Goal: Task Accomplishment & Management: Use online tool/utility

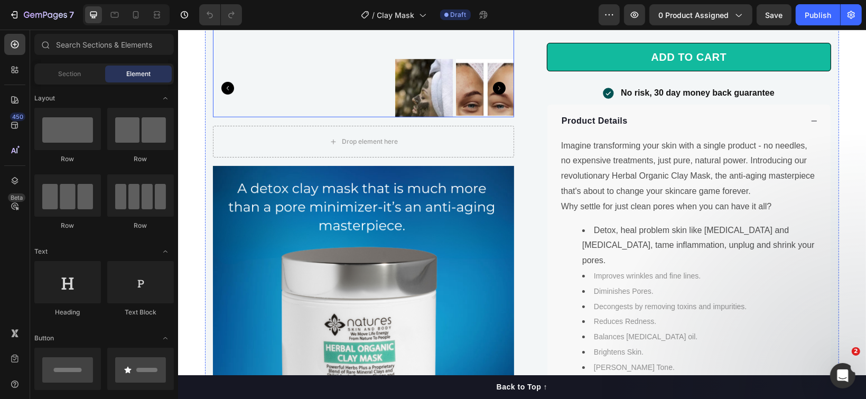
scroll to position [774, 0]
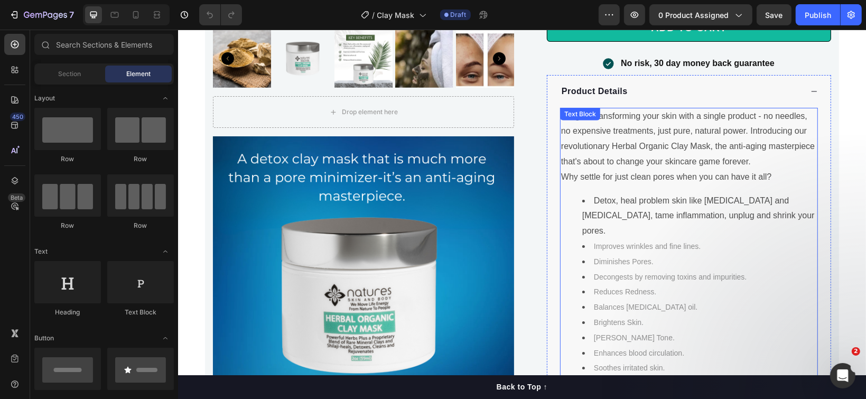
click at [611, 132] on p "Imagine transforming your skin with a single product - no needles, no expensive…" at bounding box center [688, 138] width 256 height 61
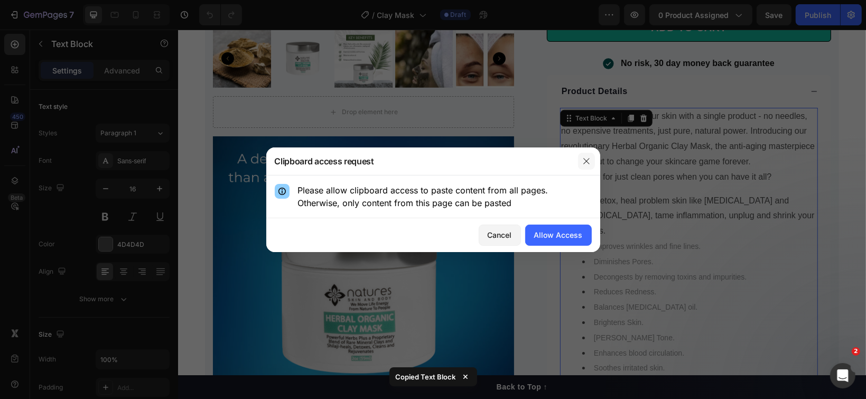
click at [582, 162] on icon "button" at bounding box center [586, 161] width 8 height 8
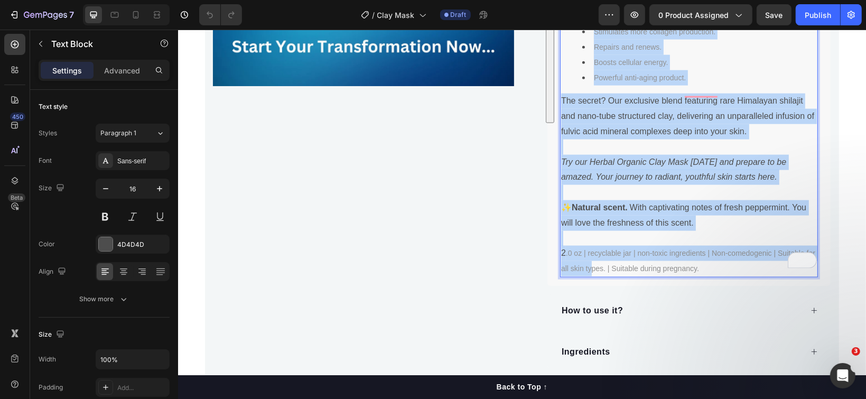
scroll to position [1127, 0]
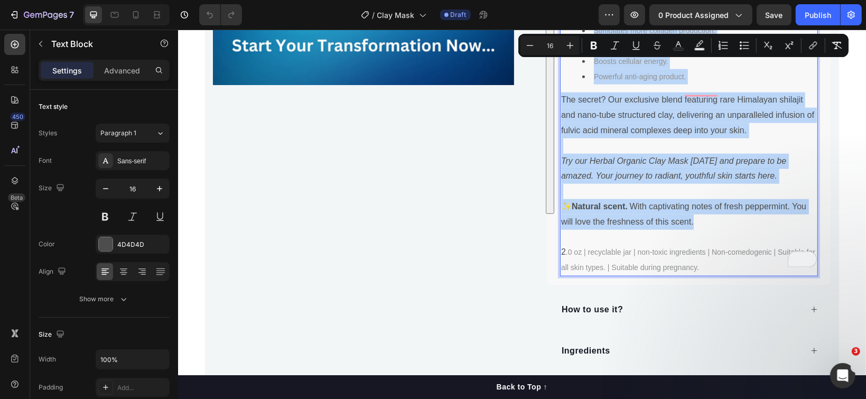
drag, startPoint x: 555, startPoint y: 98, endPoint x: 691, endPoint y: 199, distance: 170.0
click at [697, 199] on div "Imagine transforming your skin with a single product - no needles, no expensive…" at bounding box center [688, 15] width 258 height 521
copy div "Imagine transforming your skin with a single product - no needles, no expensive…"
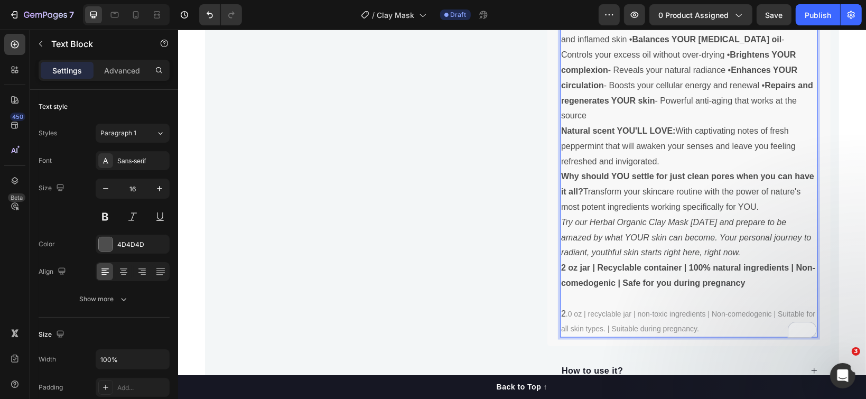
scroll to position [1271, 0]
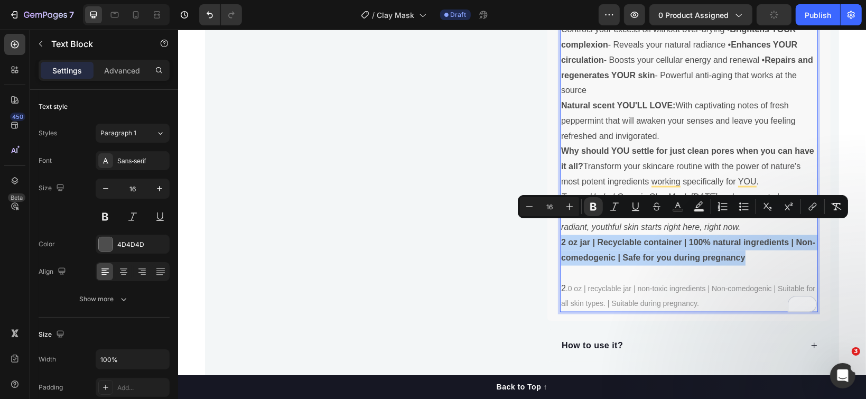
drag, startPoint x: 746, startPoint y: 239, endPoint x: 556, endPoint y: 228, distance: 190.5
click at [560, 235] on p "2 oz jar | Recyclable container | 100% natural ingredients | Non-comedogenic | …" at bounding box center [688, 250] width 256 height 31
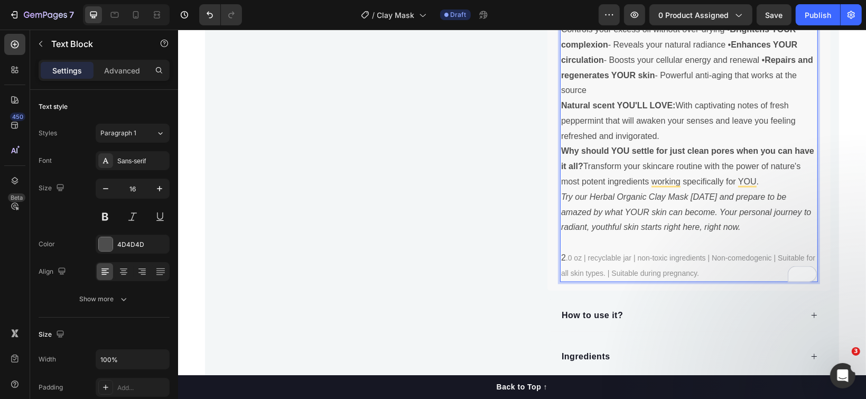
click at [765, 162] on p "Why should YOU settle for just clean pores when you can have it all? Transform …" at bounding box center [688, 165] width 256 height 45
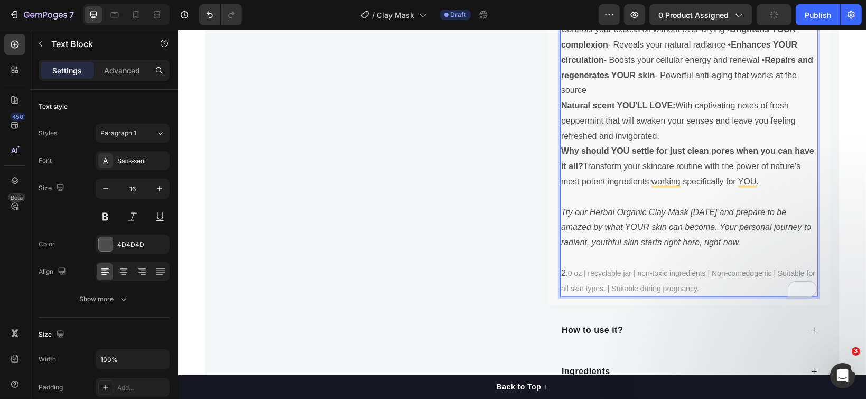
click at [708, 120] on p "Natural scent YOU'LL LOVE: With captivating notes of fresh peppermint that will…" at bounding box center [688, 120] width 256 height 45
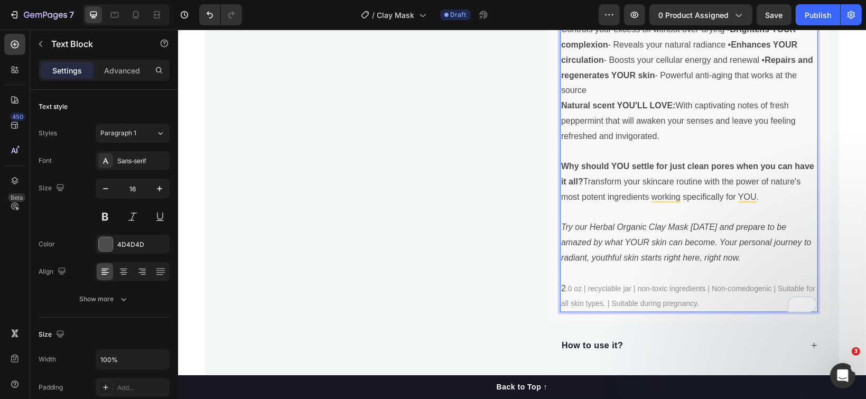
click at [650, 72] on p "• Detoxifies and heals YOUR skin - Naturally targets your problem skin conditio…" at bounding box center [688, 13] width 256 height 167
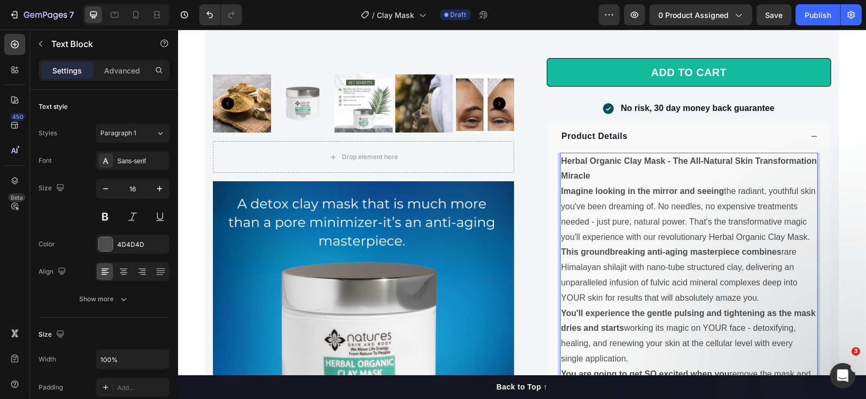
scroll to position [708, 0]
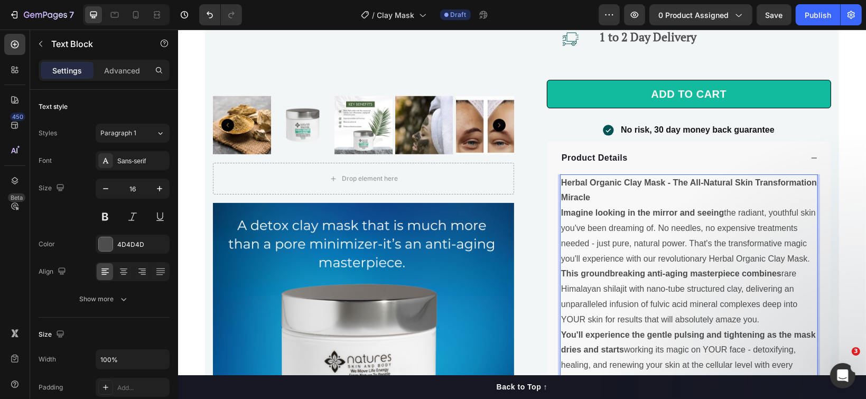
click at [649, 184] on p "Herbal Organic Clay Mask - The All-Natural Skin Transformation Miracle" at bounding box center [688, 190] width 256 height 31
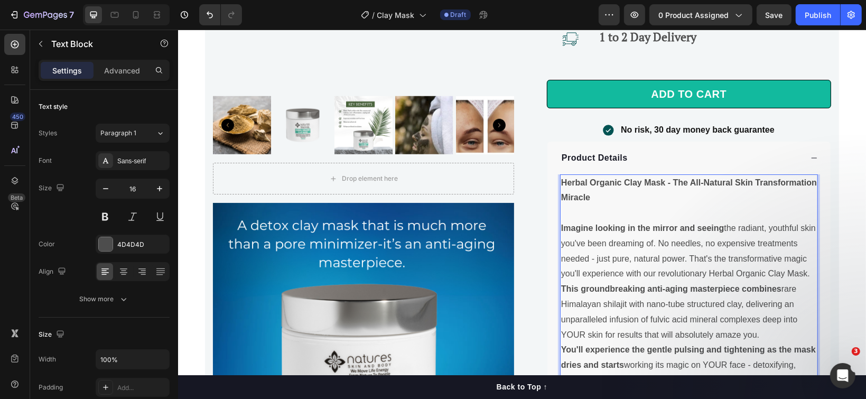
click at [807, 256] on p "Imagine looking in the mirror and seeing the radiant, youthful skin you've been…" at bounding box center [688, 250] width 256 height 61
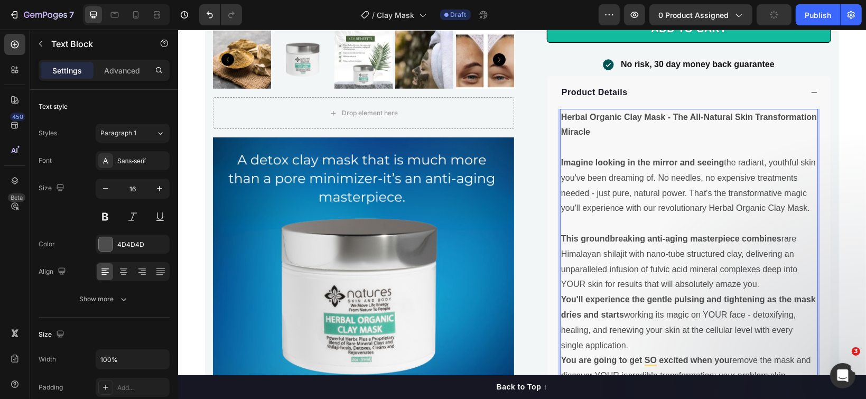
scroll to position [778, 0]
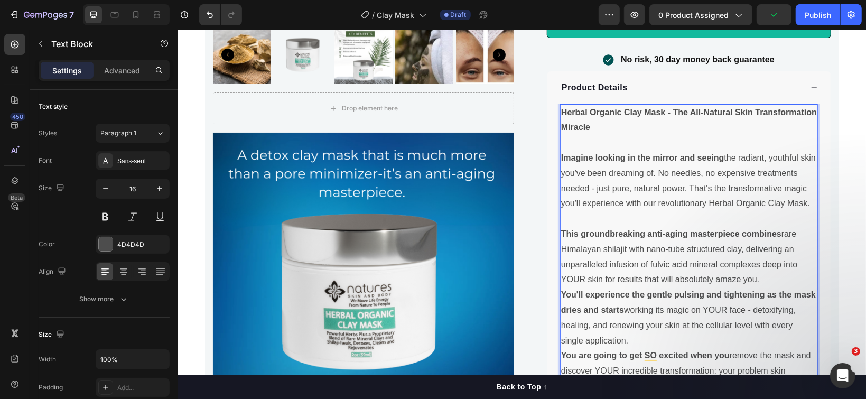
click at [759, 261] on p "This groundbreaking anti-aging masterpiece combines rare Himalayan shilajit wit…" at bounding box center [688, 256] width 256 height 61
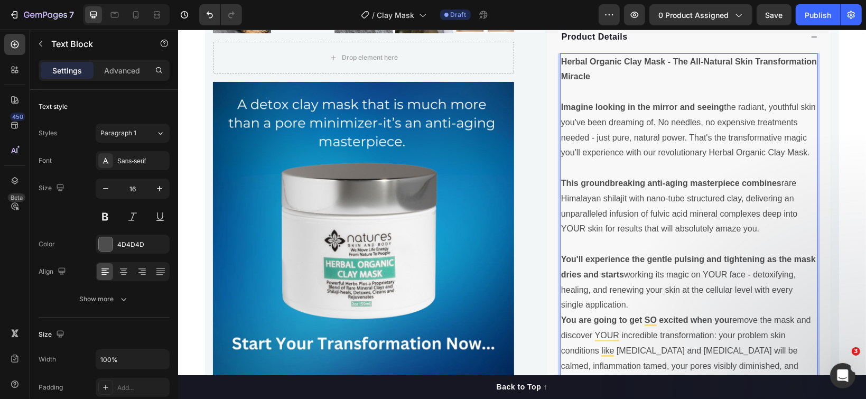
scroll to position [848, 0]
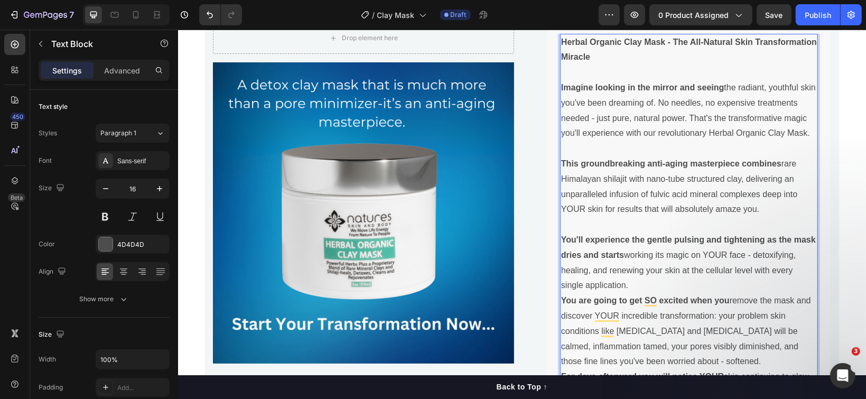
click at [688, 266] on p "You'll experience the gentle pulsing and tightening as the mask dries and start…" at bounding box center [688, 262] width 256 height 61
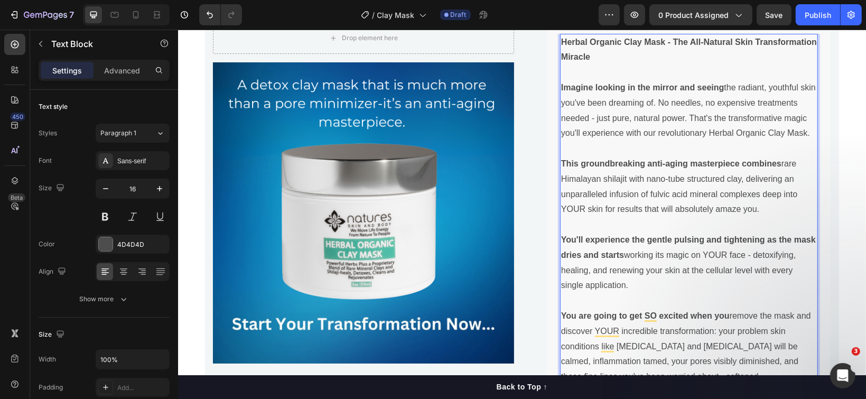
scroll to position [919, 0]
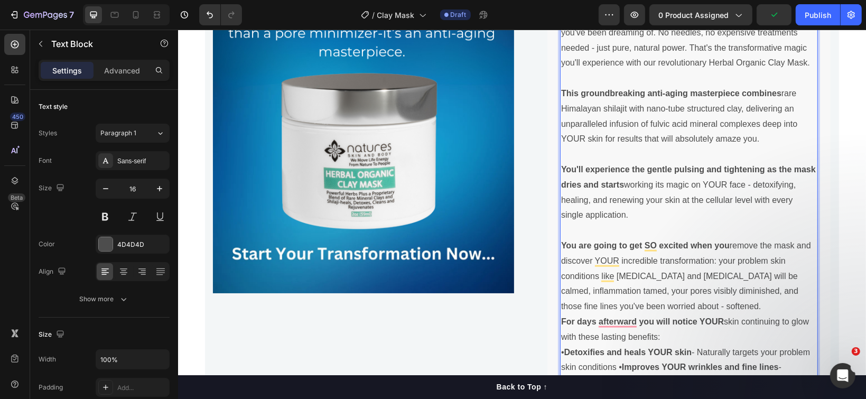
click at [792, 246] on p "You are going to get SO excited when you remove the mask and discover YOUR incr…" at bounding box center [688, 276] width 256 height 76
click at [730, 283] on p "You are going to get SO excited when you remove the mask and discover YOUR incr…" at bounding box center [688, 276] width 256 height 76
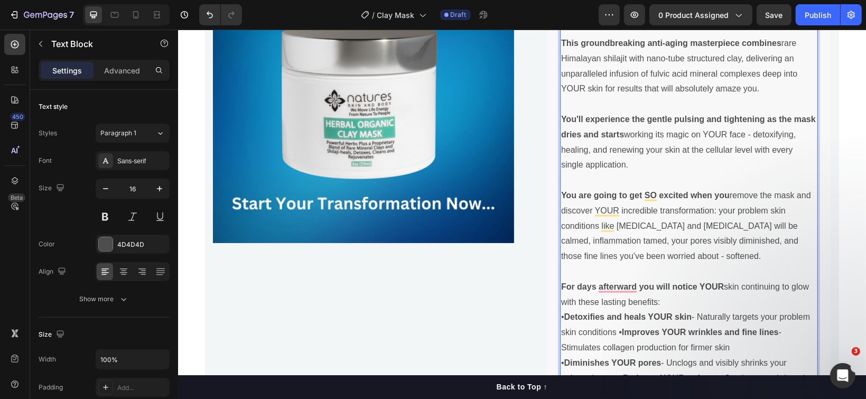
scroll to position [989, 0]
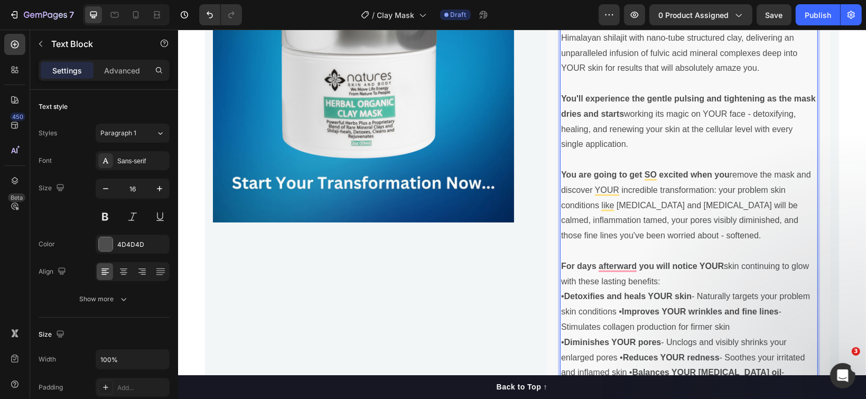
click at [684, 265] on p "For days afterward you will notice YOUR skin continuing to glow with these last…" at bounding box center [688, 273] width 256 height 31
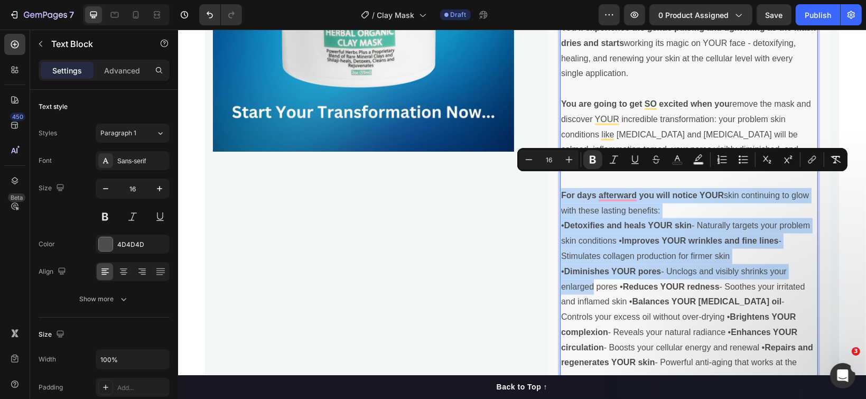
scroll to position [1130, 0]
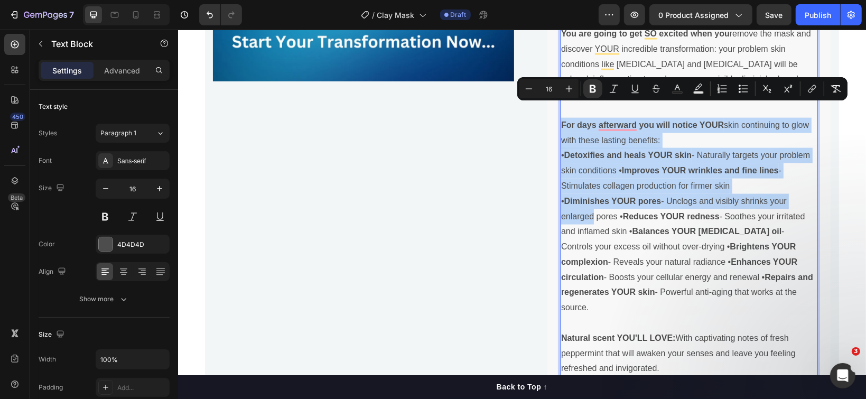
drag, startPoint x: 557, startPoint y: 175, endPoint x: 592, endPoint y: 288, distance: 118.3
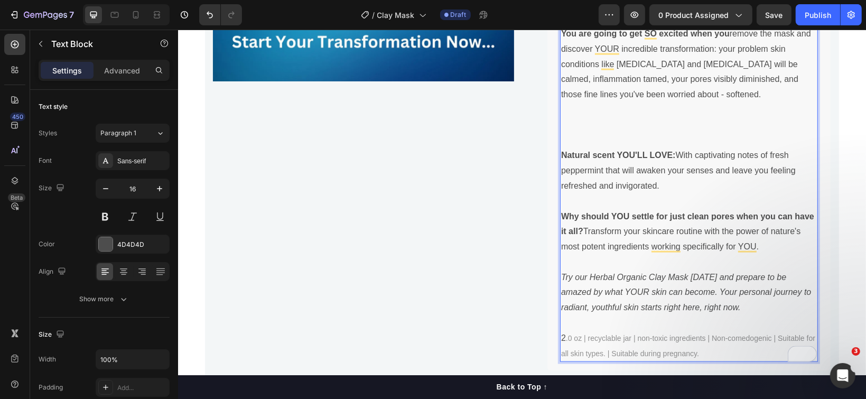
click at [650, 102] on p "Rich Text Editor. Editing area: main" at bounding box center [688, 109] width 256 height 15
click at [589, 133] on p "Rich Text Editor. Editing area: main" at bounding box center [688, 140] width 256 height 15
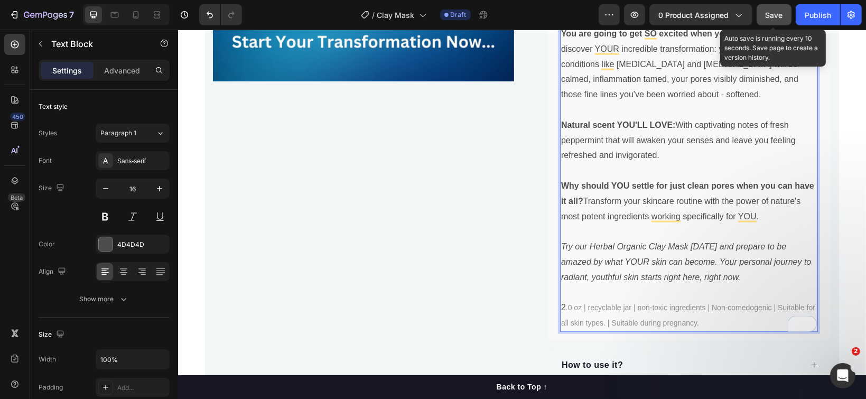
click at [771, 8] on button "Save" at bounding box center [773, 14] width 35 height 21
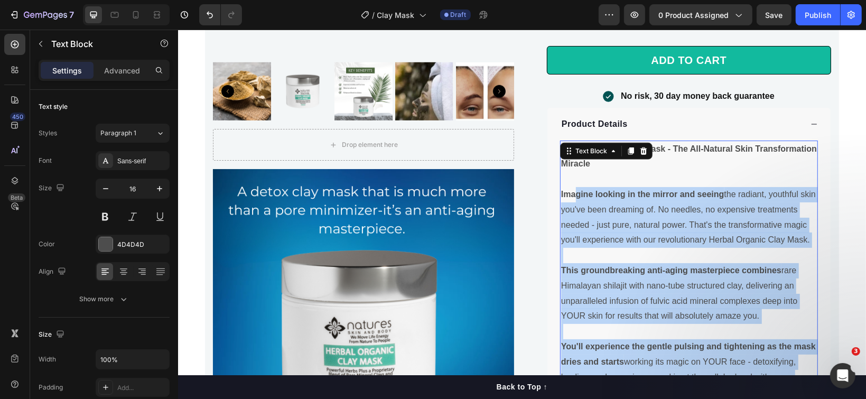
scroll to position [661, 0]
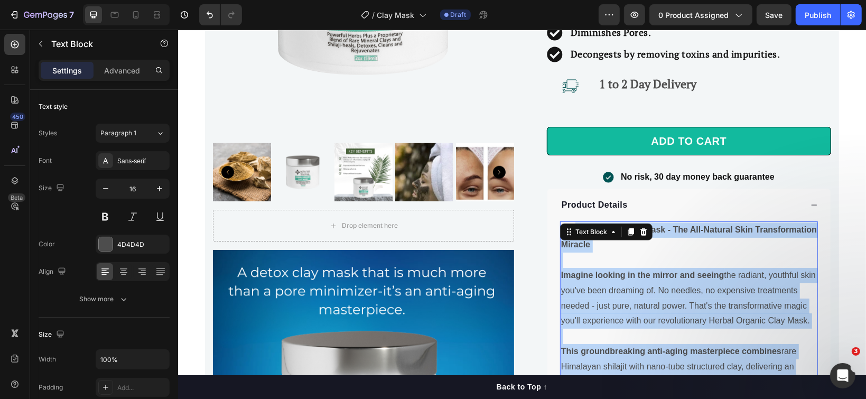
drag, startPoint x: 577, startPoint y: 184, endPoint x: 568, endPoint y: 179, distance: 10.4
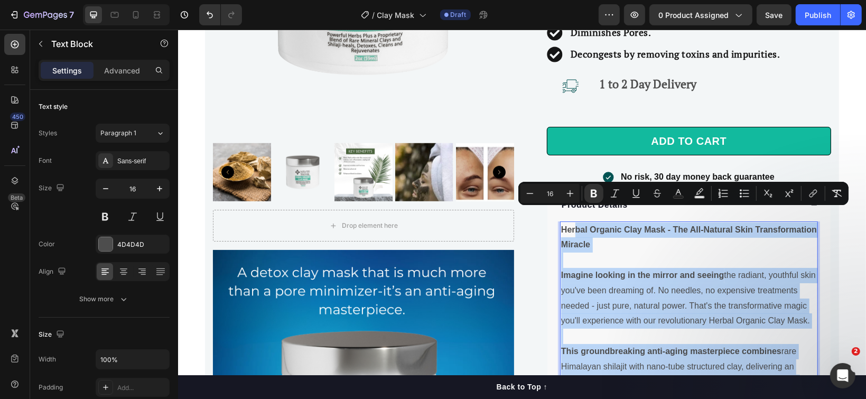
click at [583, 235] on p "Herbal Organic Clay Mask - The All-Natural Skin Transformation Miracle" at bounding box center [688, 237] width 256 height 31
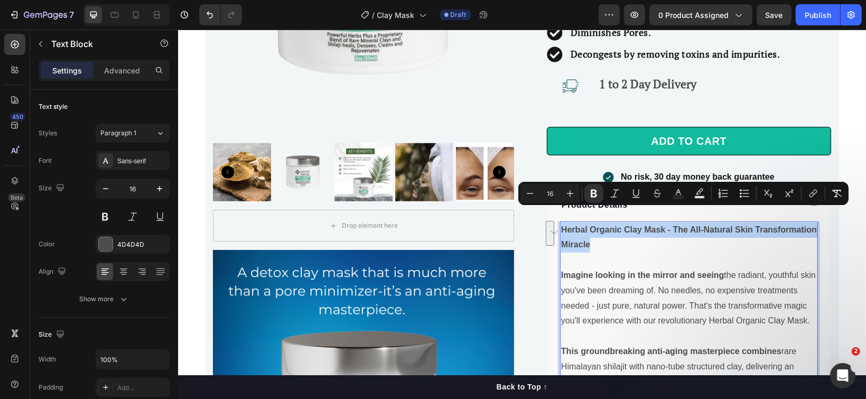
drag, startPoint x: 586, startPoint y: 230, endPoint x: 555, endPoint y: 215, distance: 34.0
click at [560, 222] on p "Herbal Organic Clay Mask - The All-Natural Skin Transformation Miracle" at bounding box center [688, 237] width 256 height 31
click at [566, 194] on icon "Editor contextual toolbar" at bounding box center [570, 193] width 11 height 11
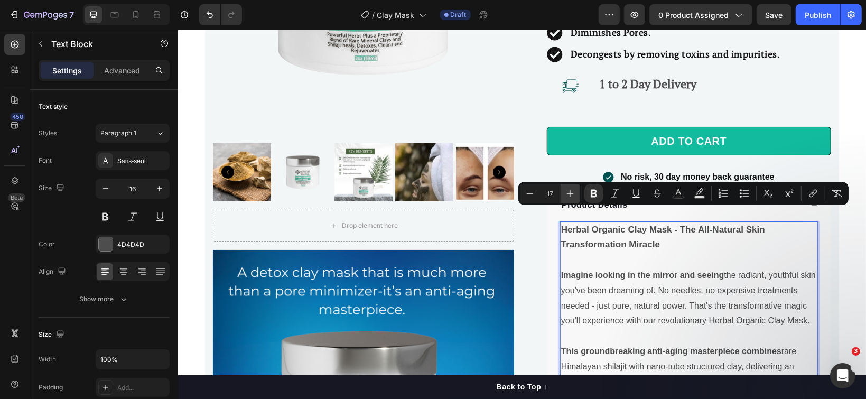
click at [566, 194] on icon "Editor contextual toolbar" at bounding box center [570, 193] width 11 height 11
type input "18"
click at [673, 194] on icon "Editor contextual toolbar" at bounding box center [678, 193] width 11 height 11
type input "4D4D4D"
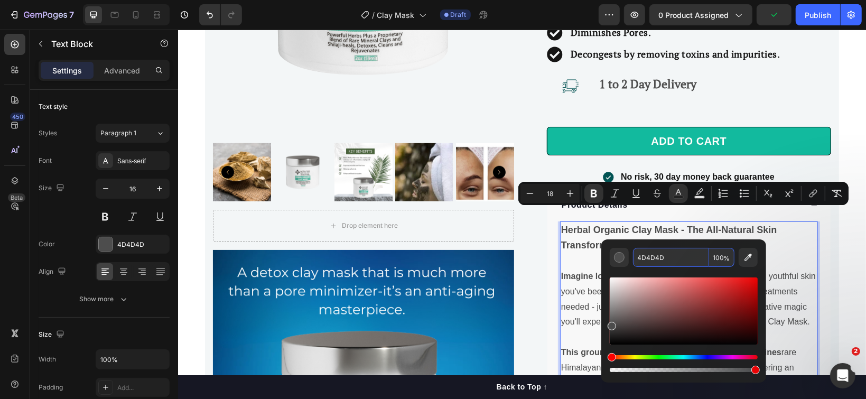
paste input "005353"
type input "005353"
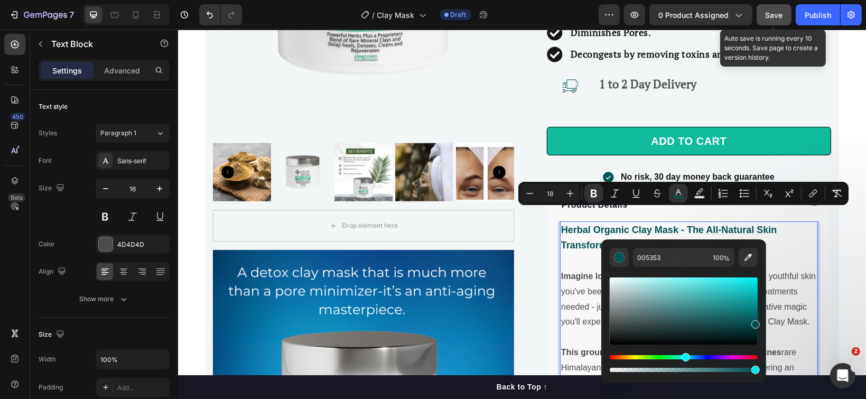
click at [776, 22] on button "Save" at bounding box center [773, 14] width 35 height 21
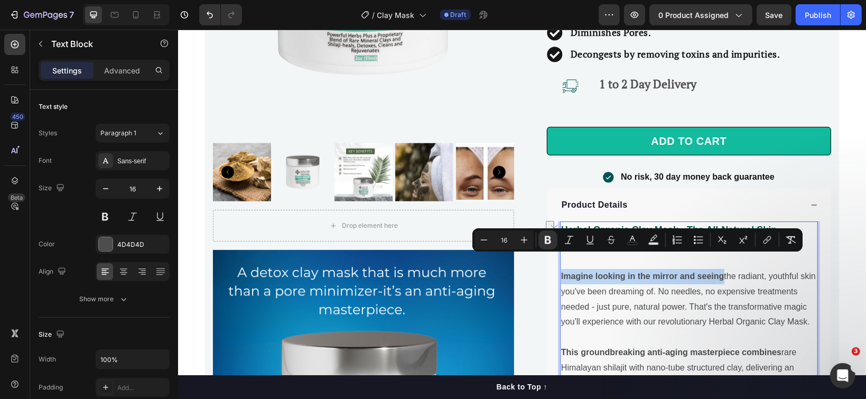
drag, startPoint x: 718, startPoint y: 263, endPoint x: 555, endPoint y: 253, distance: 163.0
click at [560, 268] on p "Imagine looking in the mirror and seeing the radiant, youthful skin you've been…" at bounding box center [688, 298] width 256 height 61
click at [633, 237] on icon "Editor contextual toolbar" at bounding box center [632, 239] width 5 height 6
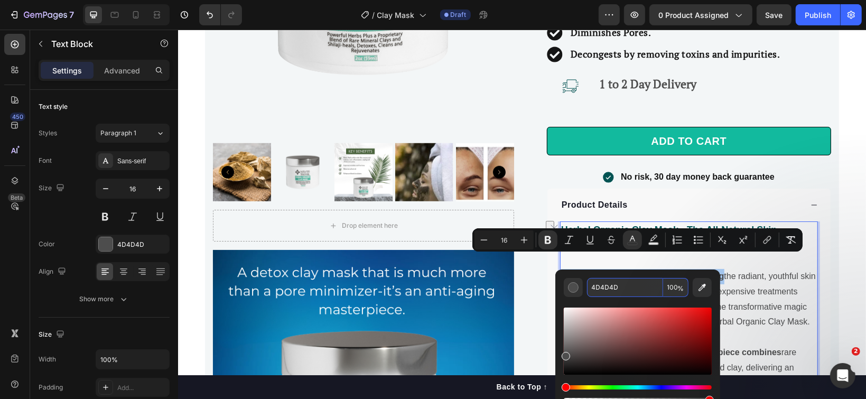
click at [630, 285] on input "4D4D4D" at bounding box center [625, 287] width 76 height 19
paste input "005353"
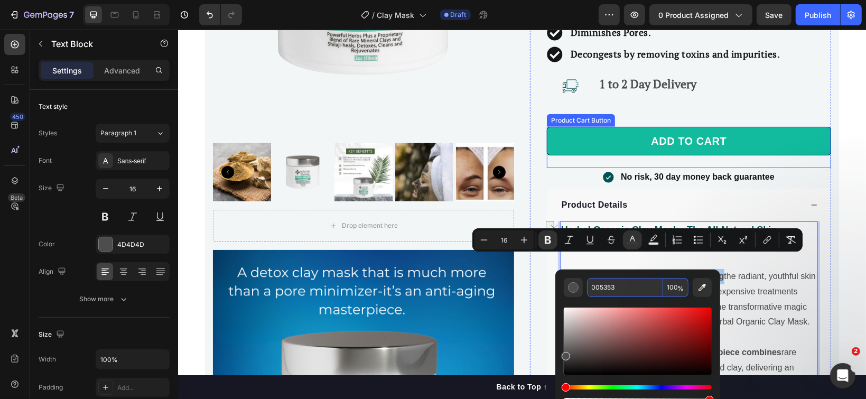
type input "005353"
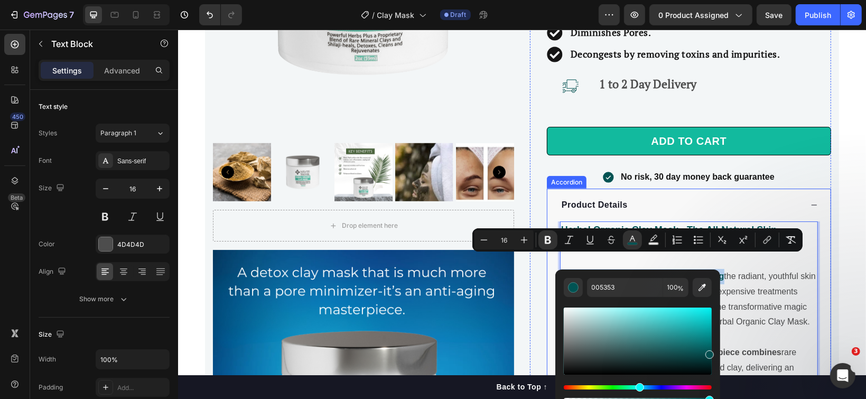
click at [644, 196] on div "Product Details" at bounding box center [680, 204] width 242 height 16
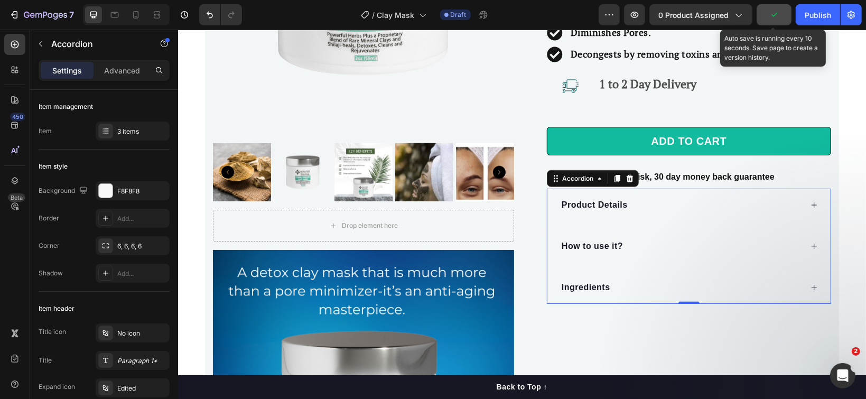
click at [774, 20] on button "button" at bounding box center [773, 14] width 35 height 21
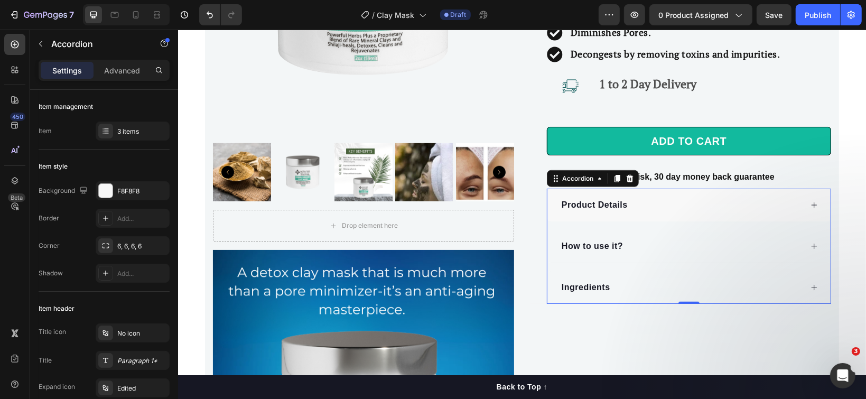
click at [634, 196] on div "Product Details" at bounding box center [680, 204] width 242 height 16
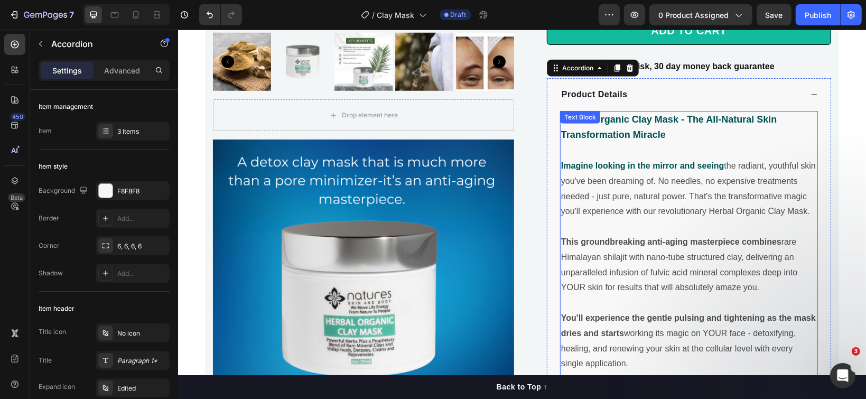
scroll to position [802, 0]
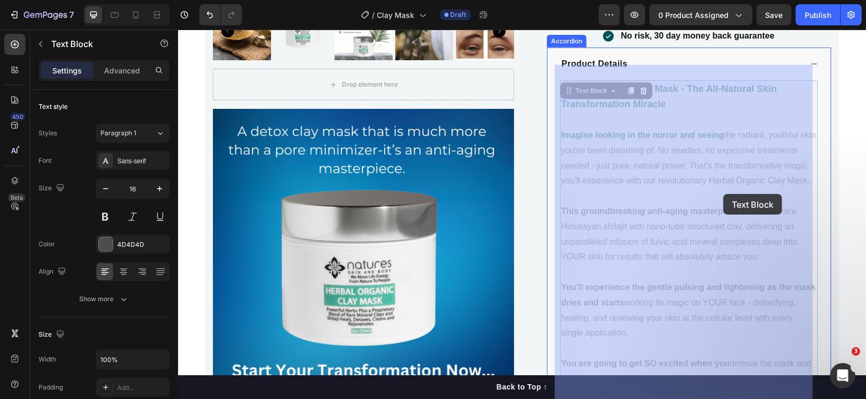
drag, startPoint x: 774, startPoint y: 195, endPoint x: 723, endPoint y: 193, distance: 51.8
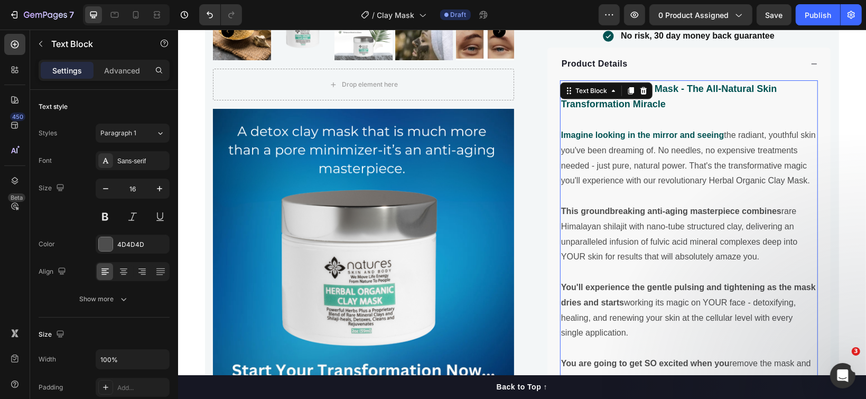
click at [723, 206] on strong "This groundbreaking anti-aging masterpiece combines" at bounding box center [670, 210] width 220 height 9
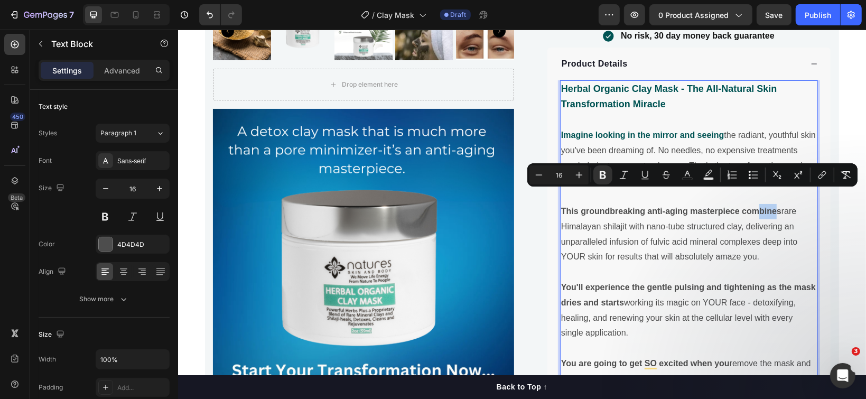
drag, startPoint x: 771, startPoint y: 196, endPoint x: 752, endPoint y: 195, distance: 19.0
click at [752, 206] on strong "This groundbreaking anti-aging masterpiece combines" at bounding box center [670, 210] width 220 height 9
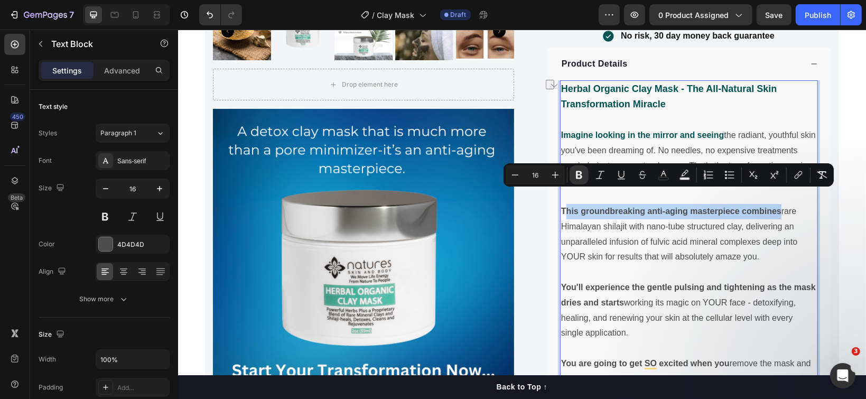
drag, startPoint x: 774, startPoint y: 197, endPoint x: 558, endPoint y: 196, distance: 216.0
click at [560, 206] on strong "This groundbreaking anti-aging masterpiece combines" at bounding box center [670, 210] width 220 height 9
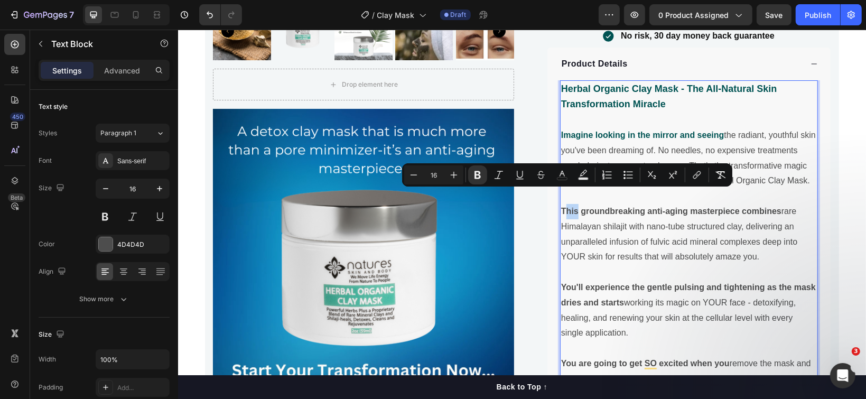
drag, startPoint x: 558, startPoint y: 196, endPoint x: 573, endPoint y: 198, distance: 14.8
click at [573, 206] on strong "This groundbreaking anti-aging masterpiece combines" at bounding box center [670, 210] width 220 height 9
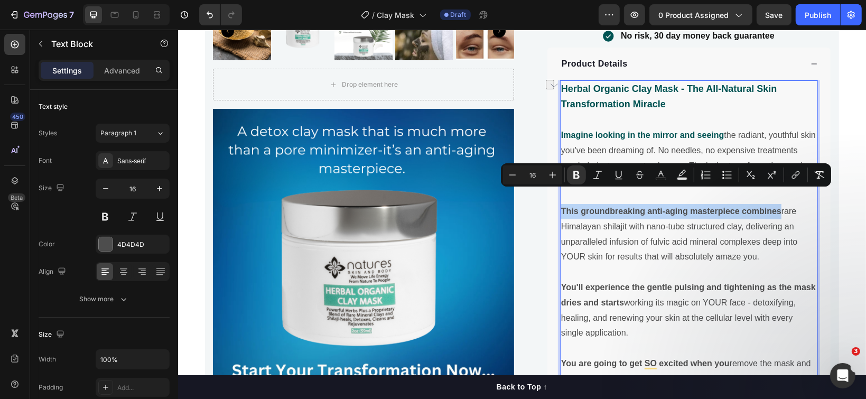
drag, startPoint x: 776, startPoint y: 196, endPoint x: 556, endPoint y: 192, distance: 219.8
click at [560, 203] on p "This groundbreaking anti-aging masterpiece combines rare Himalayan shilajit wit…" at bounding box center [688, 233] width 256 height 61
click at [662, 173] on icon "Editor contextual toolbar" at bounding box center [660, 175] width 11 height 11
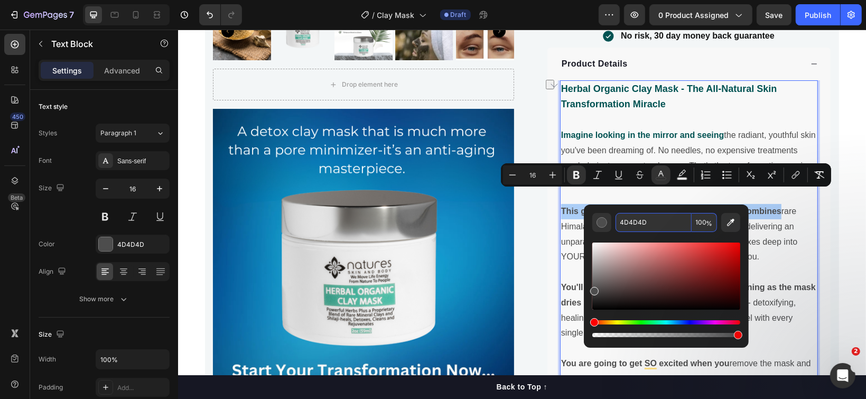
paste input "005353"
type input "005353"
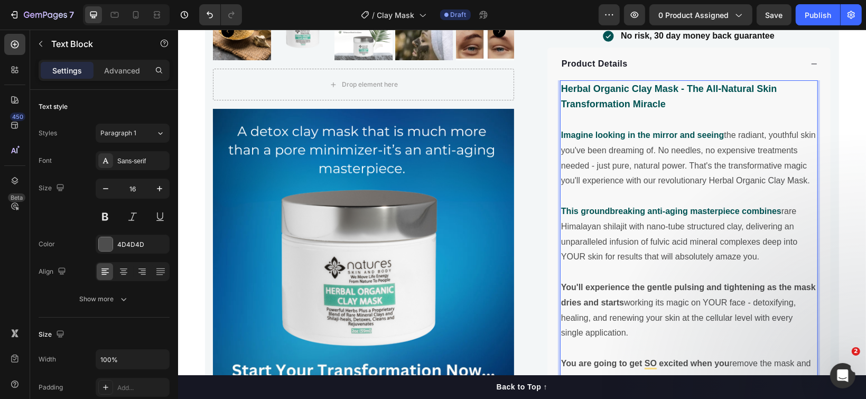
click at [776, 205] on p "This groundbreaking anti-aging masterpiece combines rare Himalayan shilajit wit…" at bounding box center [688, 233] width 256 height 61
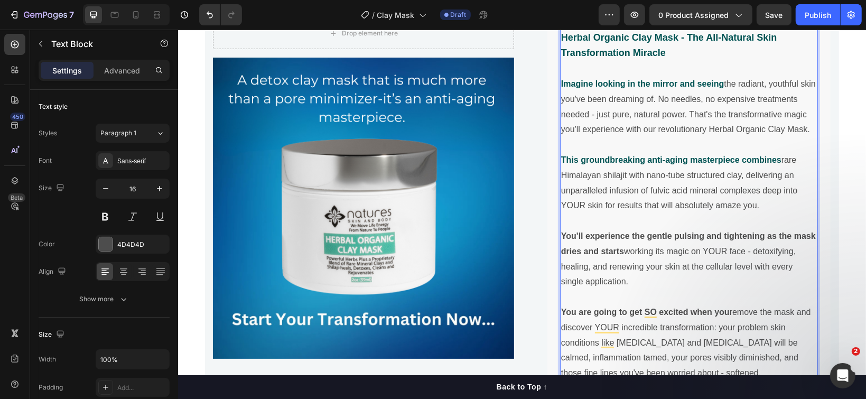
scroll to position [873, 0]
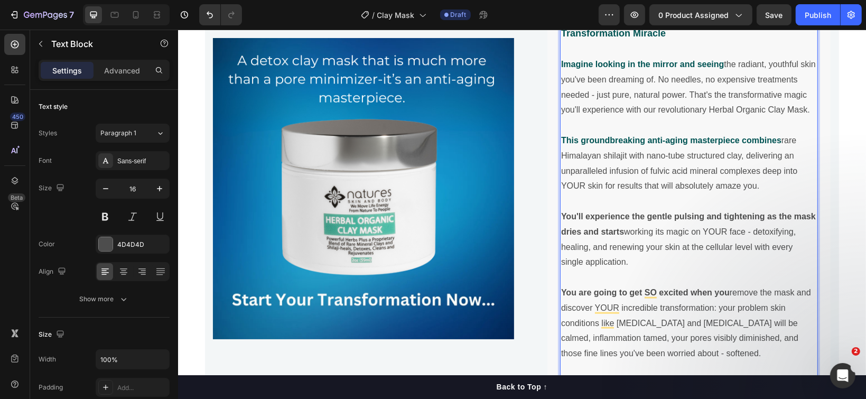
click at [620, 214] on p "You'll experience the gentle pulsing and tightening as the mask dries and start…" at bounding box center [688, 239] width 256 height 61
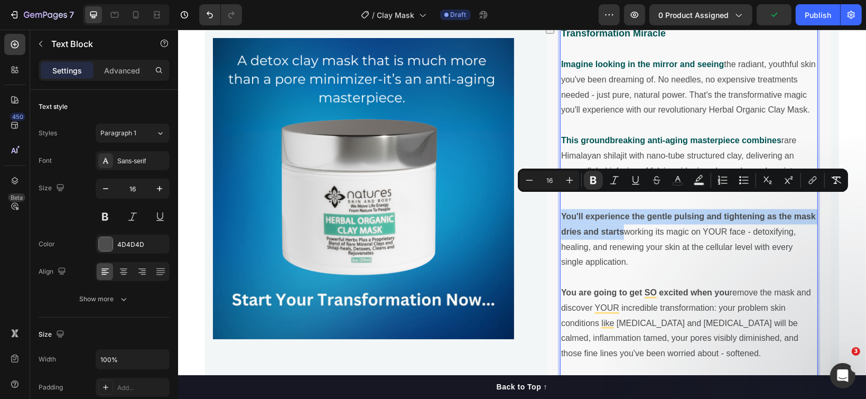
drag, startPoint x: 620, startPoint y: 214, endPoint x: 556, endPoint y: 196, distance: 66.5
click at [560, 209] on p "You'll experience the gentle pulsing and tightening as the mask dries and start…" at bounding box center [688, 239] width 256 height 61
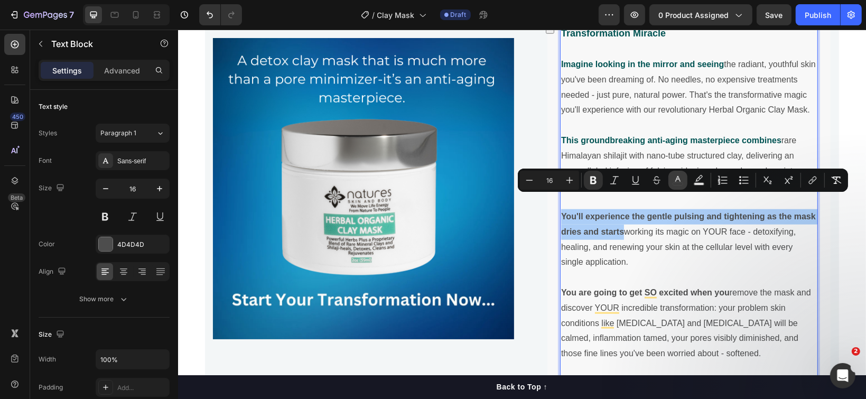
click at [671, 179] on button "color" at bounding box center [677, 180] width 19 height 19
type input "4D4D4D"
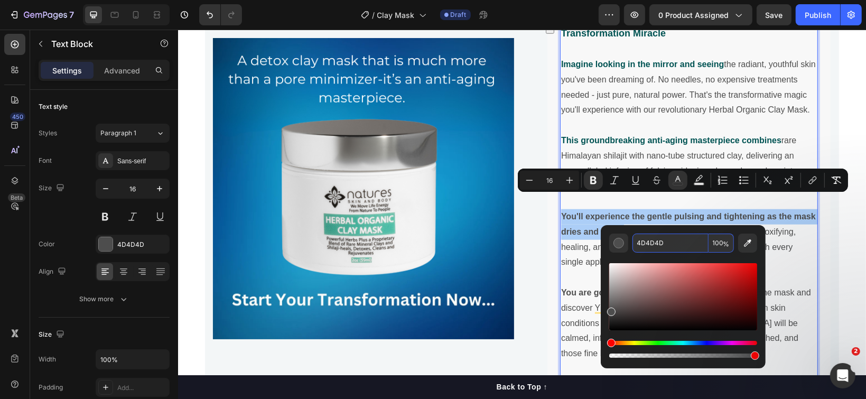
click at [661, 240] on input "4D4D4D" at bounding box center [670, 242] width 76 height 19
paste input "005353"
type input "005353"
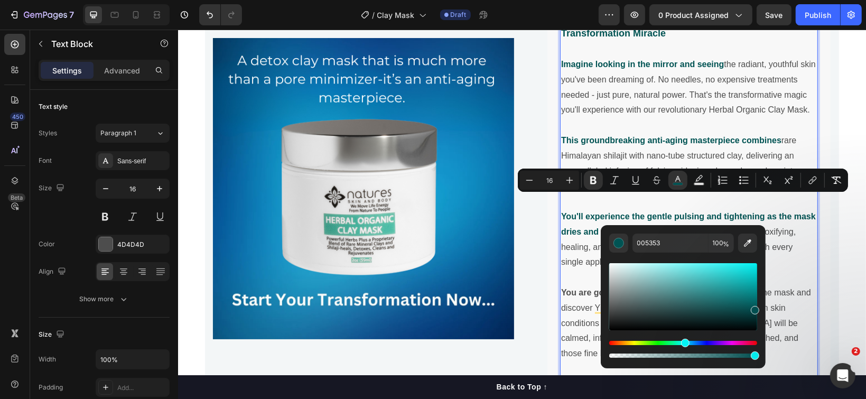
click at [612, 211] on strong "You'll experience the gentle pulsing and tightening as the mask dries and starts" at bounding box center [687, 223] width 255 height 24
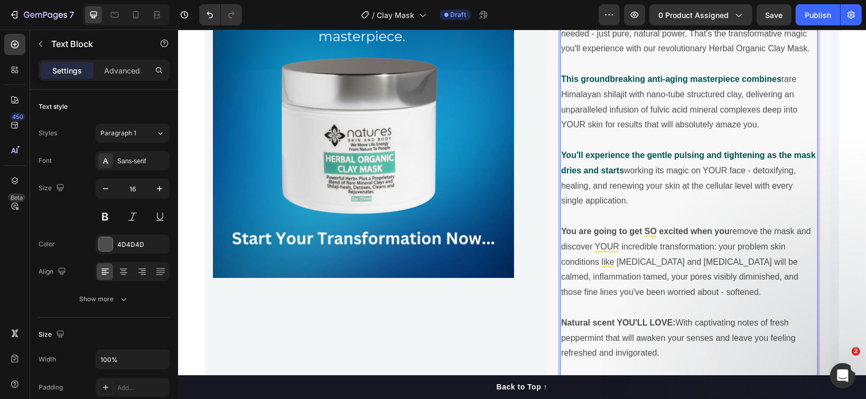
scroll to position [943, 0]
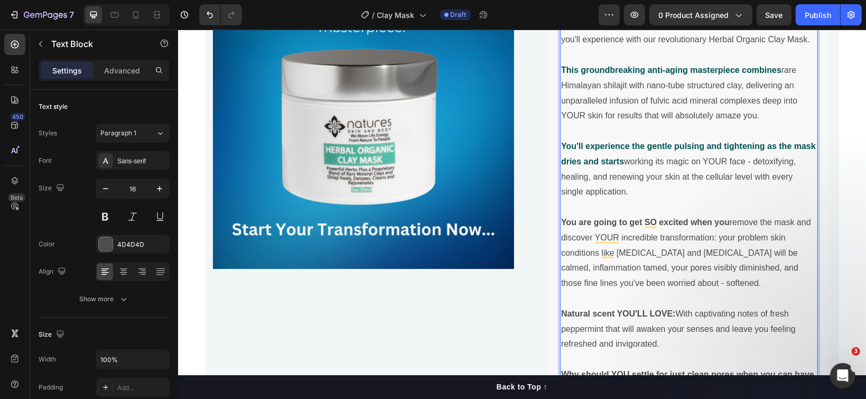
click at [720, 217] on strong "You are going to get SO excited when you" at bounding box center [644, 221] width 168 height 9
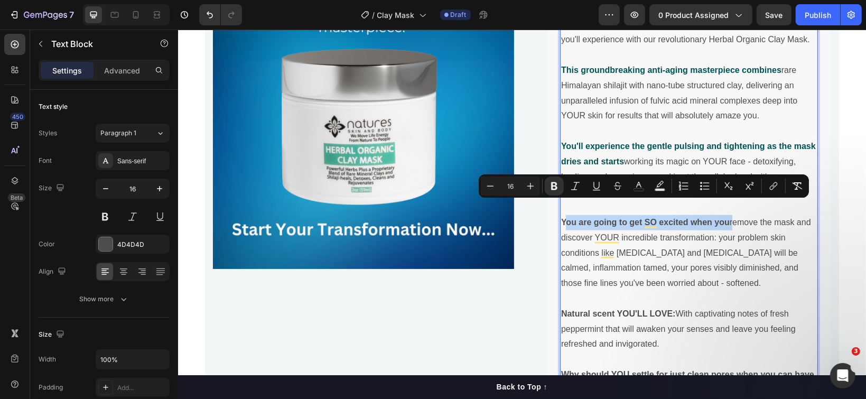
drag, startPoint x: 725, startPoint y: 206, endPoint x: 558, endPoint y: 205, distance: 167.4
click at [560, 214] on p "You are going to get SO excited when you remove the mask and discover YOUR incr…" at bounding box center [688, 252] width 256 height 76
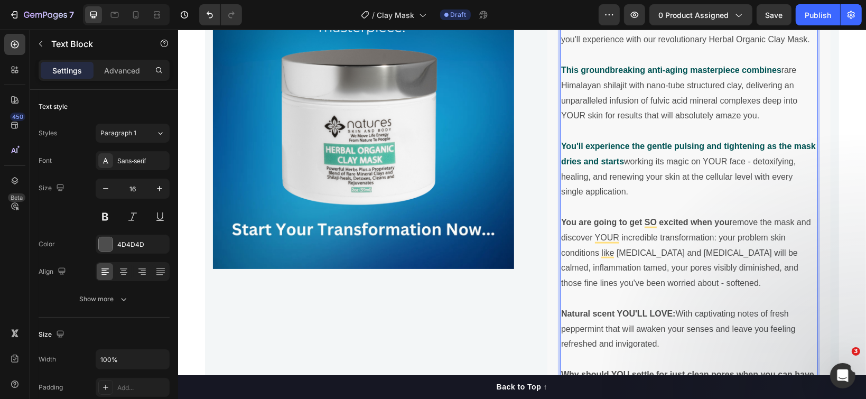
click at [727, 217] on p "You are going to get SO excited when you remove the mask and discover YOUR incr…" at bounding box center [688, 252] width 256 height 76
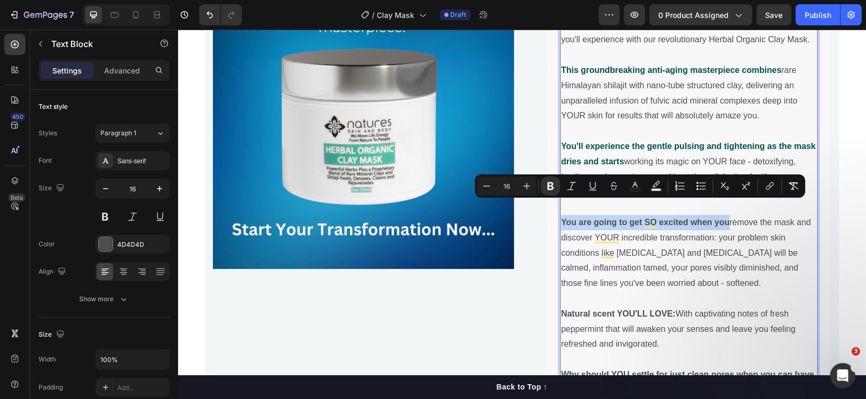
drag, startPoint x: 724, startPoint y: 209, endPoint x: 558, endPoint y: 205, distance: 165.4
click at [560, 214] on p "You are going to get SO excited when you remove the mask and discover YOUR incr…" at bounding box center [688, 252] width 256 height 76
click at [635, 191] on icon "Editor contextual toolbar" at bounding box center [635, 186] width 11 height 11
type input "4D4D4D"
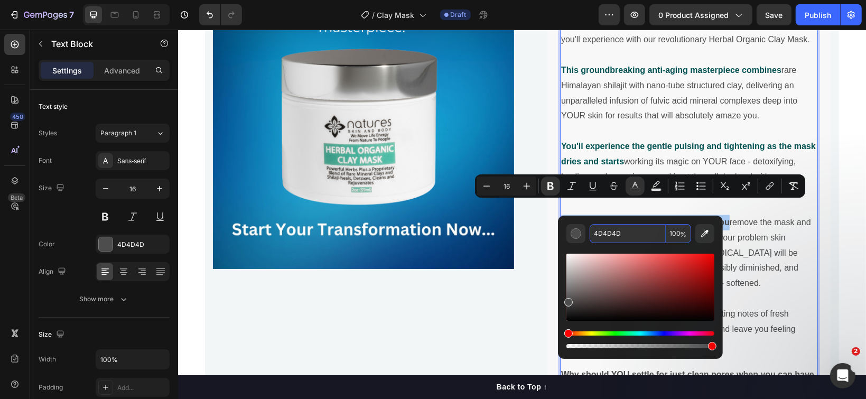
click at [621, 229] on input "4D4D4D" at bounding box center [627, 233] width 76 height 19
paste input "005353"
type input "005353"
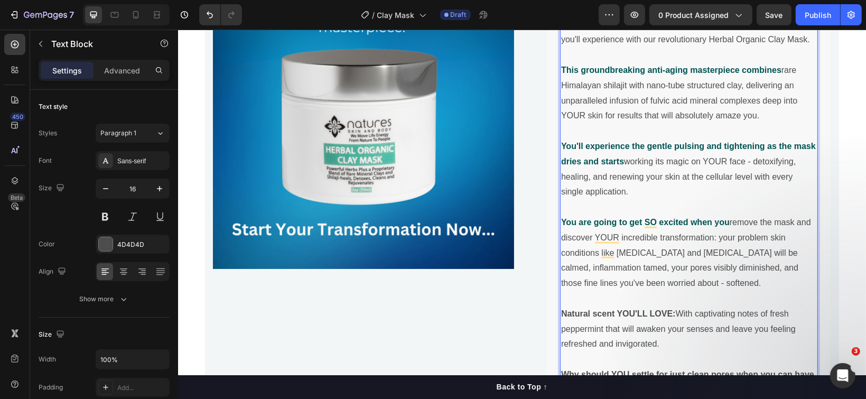
click at [661, 138] on p "You'll experience the gentle pulsing and tightening as the mask dries and start…" at bounding box center [688, 168] width 256 height 61
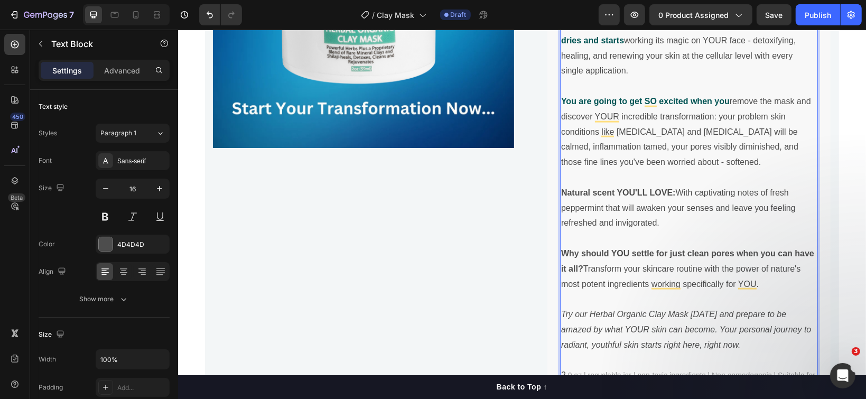
scroll to position [1084, 0]
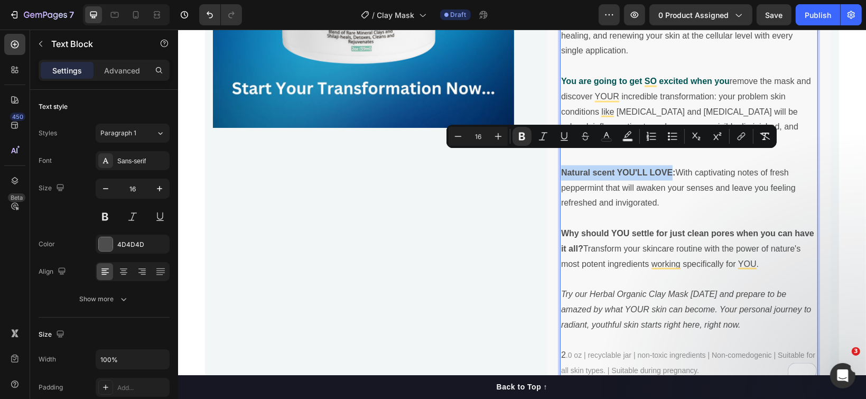
drag, startPoint x: 664, startPoint y: 158, endPoint x: 555, endPoint y: 156, distance: 109.9
click at [559, 156] on div "Herbal Organic Clay Mask - The All-Natural Skin Transformation Miracle Imagine …" at bounding box center [688, 88] width 258 height 581
click at [608, 138] on icon "Editor contextual toolbar" at bounding box center [606, 136] width 11 height 11
type input "4D4D4D"
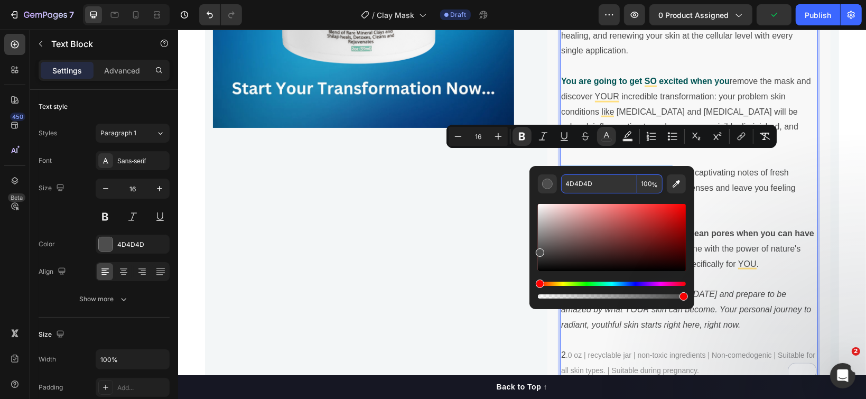
click at [597, 181] on input "4D4D4D" at bounding box center [599, 183] width 76 height 19
paste input "005353"
type input "005353"
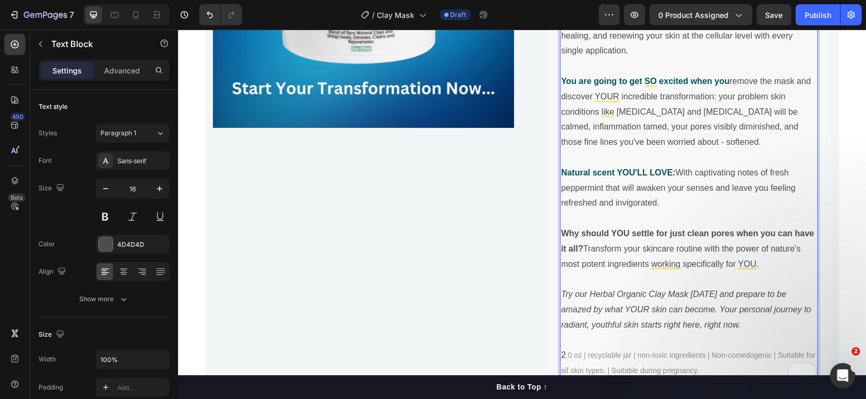
click at [720, 165] on p "Natural scent YOU'LL LOVE : With captivating notes of fresh peppermint that wil…" at bounding box center [688, 187] width 256 height 45
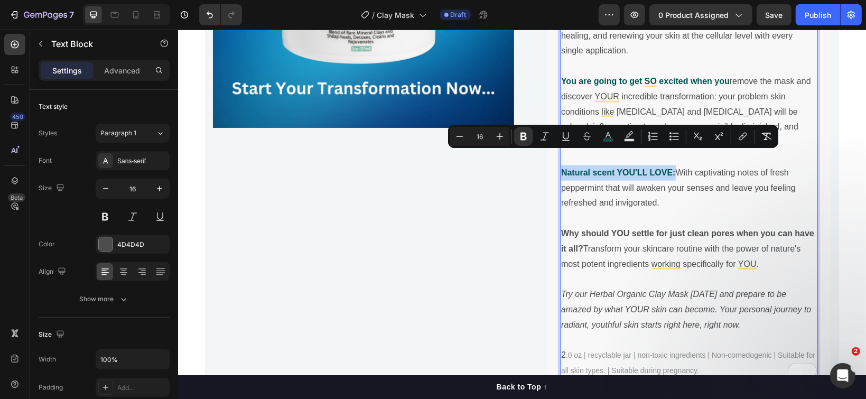
drag, startPoint x: 669, startPoint y: 158, endPoint x: 556, endPoint y: 153, distance: 113.7
click at [560, 165] on p "Natural scent YOU'LL LOVE : With captivating notes of fresh peppermint that wil…" at bounding box center [688, 187] width 256 height 45
click at [612, 135] on icon "Editor contextual toolbar" at bounding box center [608, 136] width 11 height 11
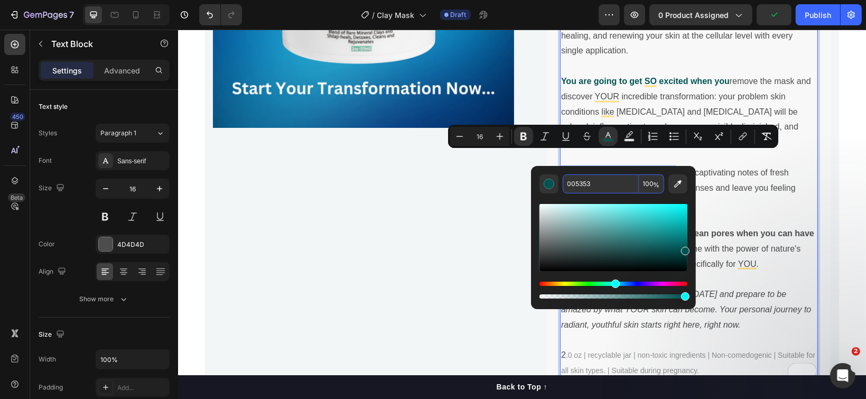
click at [611, 178] on input "005353" at bounding box center [601, 183] width 76 height 19
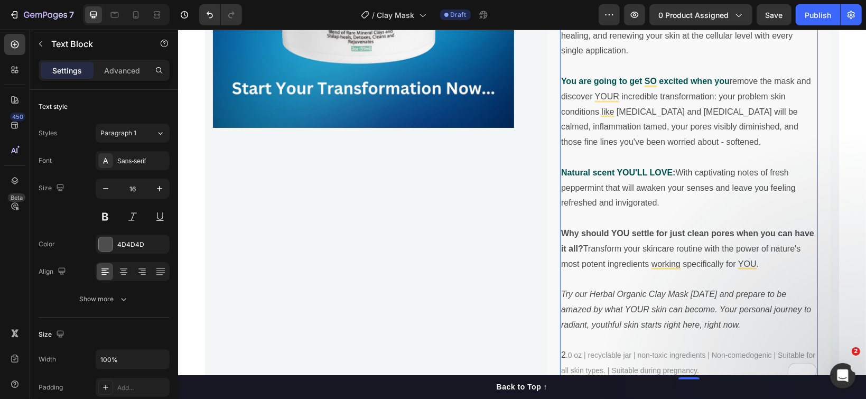
click at [746, 170] on p "Natural scent YOU'LL LOVE : With captivating notes of fresh peppermint that wil…" at bounding box center [688, 187] width 256 height 45
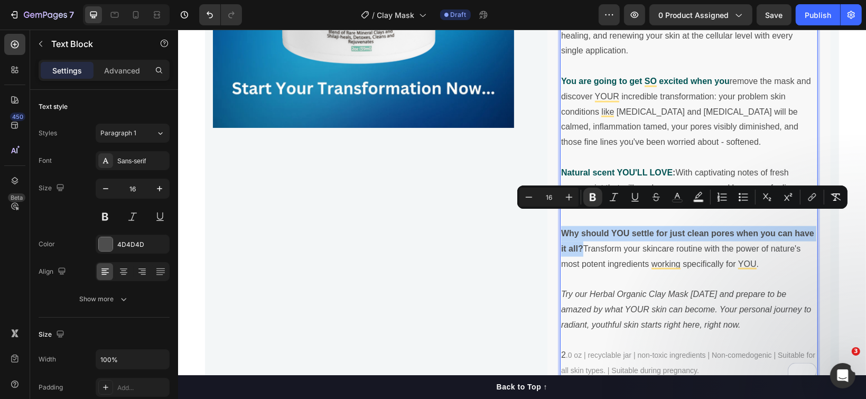
drag, startPoint x: 576, startPoint y: 230, endPoint x: 554, endPoint y: 219, distance: 25.0
click at [559, 219] on div "Herbal Organic Clay Mask - The All-Natural Skin Transformation Miracle Imagine …" at bounding box center [688, 88] width 258 height 581
click at [673, 196] on icon "Editor contextual toolbar" at bounding box center [677, 197] width 11 height 11
type input "4D4D4D"
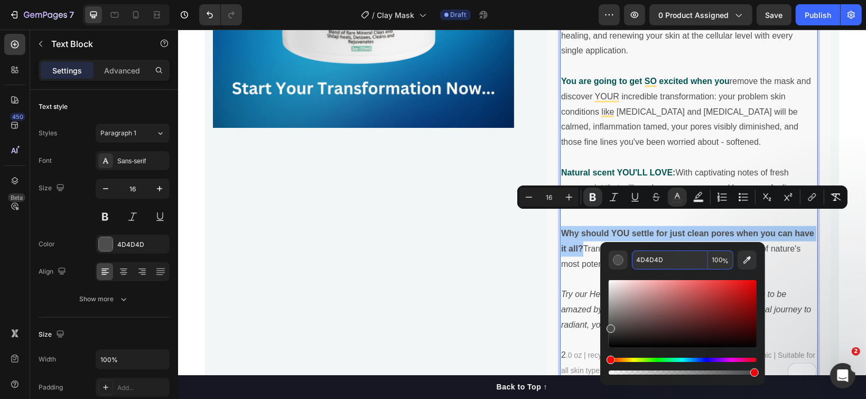
click at [651, 252] on input "4D4D4D" at bounding box center [670, 259] width 76 height 19
paste input "005353"
type input "005353"
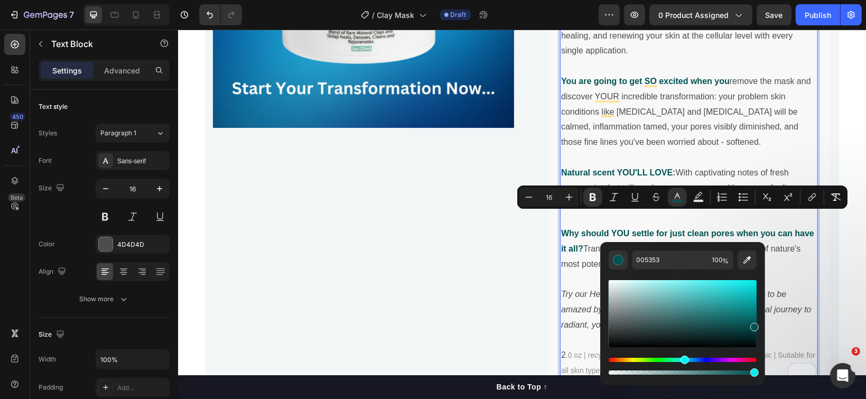
click at [671, 133] on p "You are going to get SO excited when you remove the mask and discover YOUR incr…" at bounding box center [688, 111] width 256 height 76
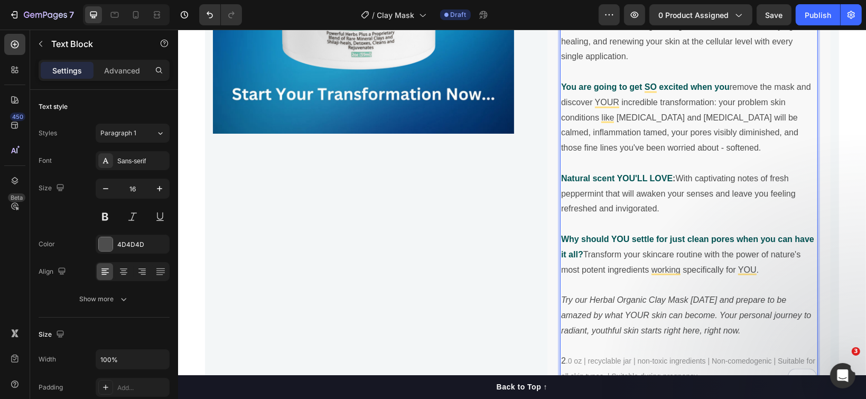
scroll to position [1013, 0]
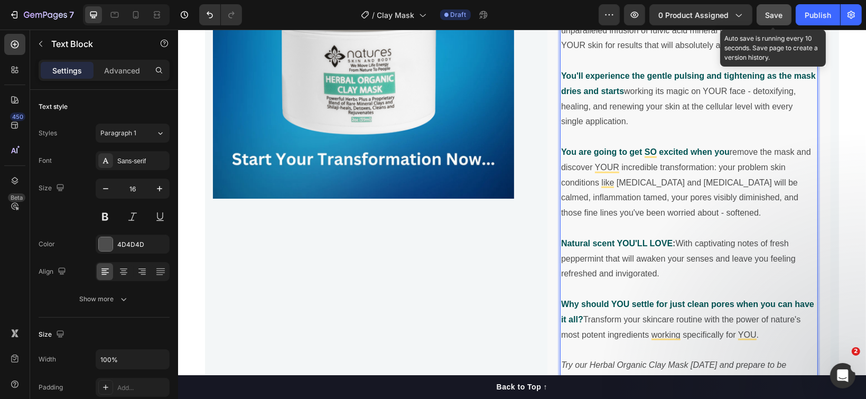
click at [767, 15] on span "Save" at bounding box center [773, 15] width 17 height 9
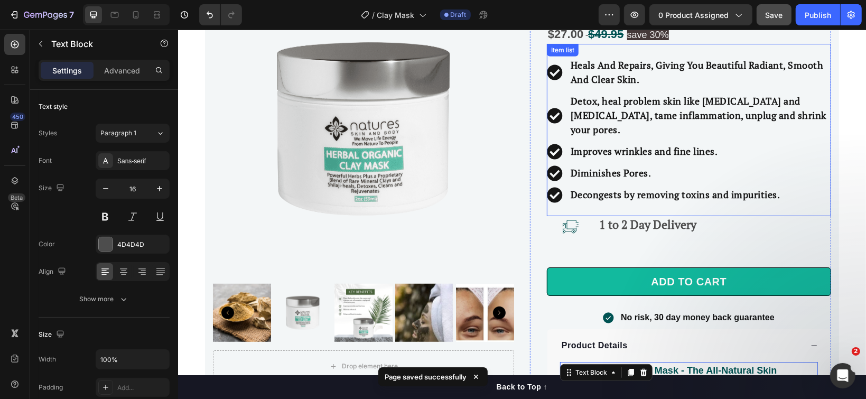
scroll to position [449, 0]
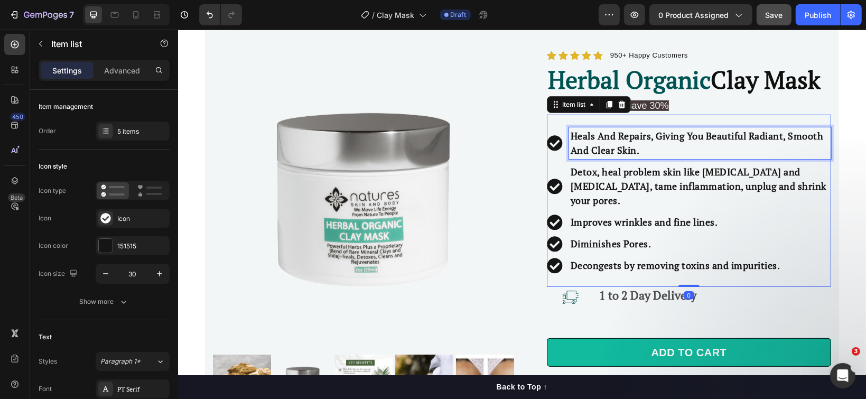
click at [645, 132] on strong "Heals And Repairs, Giving You Beautiful Radiant, Smooth And Clear Skin." at bounding box center [696, 142] width 253 height 27
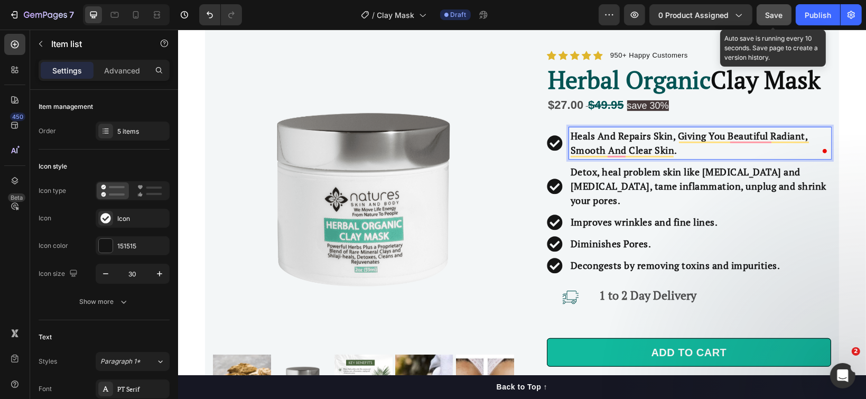
click at [774, 16] on span "Save" at bounding box center [773, 15] width 17 height 9
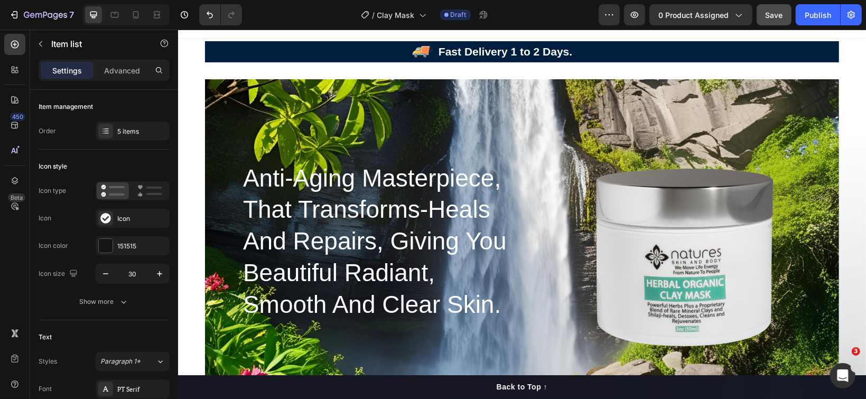
scroll to position [0, 0]
